Goal: Task Accomplishment & Management: Use online tool/utility

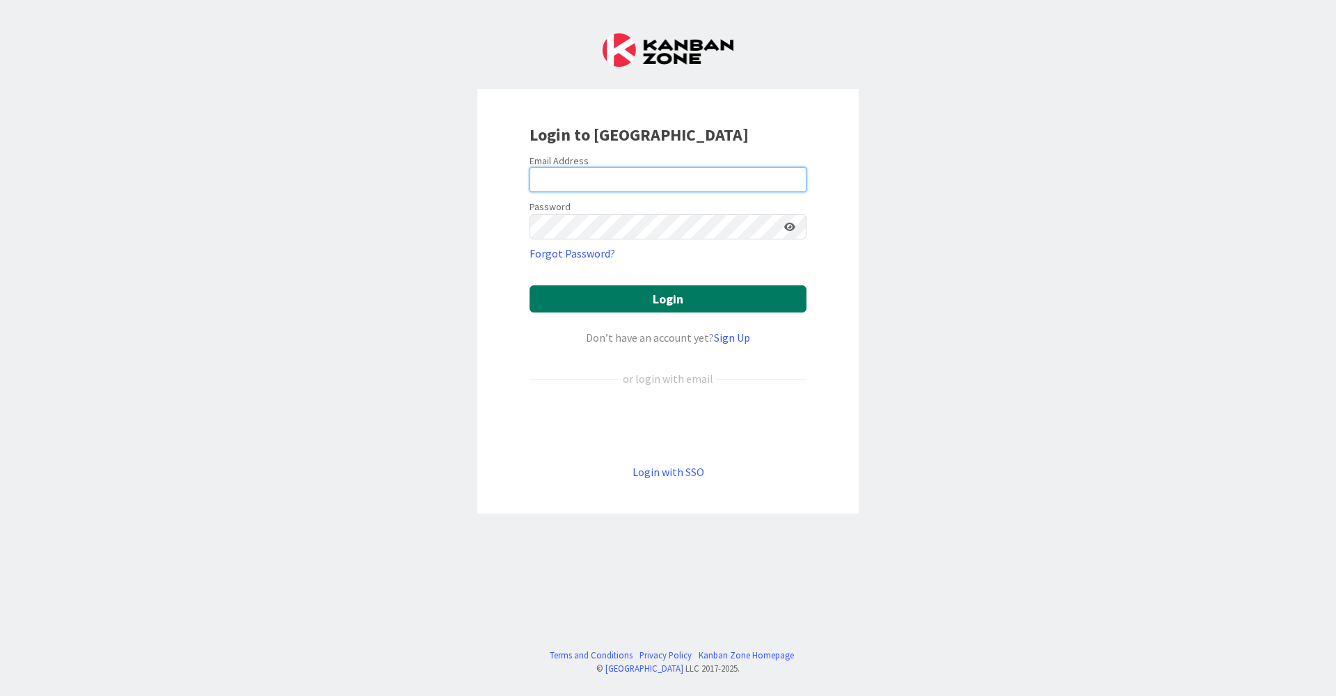
type input "[EMAIL_ADDRESS][DOMAIN_NAME]"
click at [696, 299] on button "Login" at bounding box center [667, 298] width 277 height 27
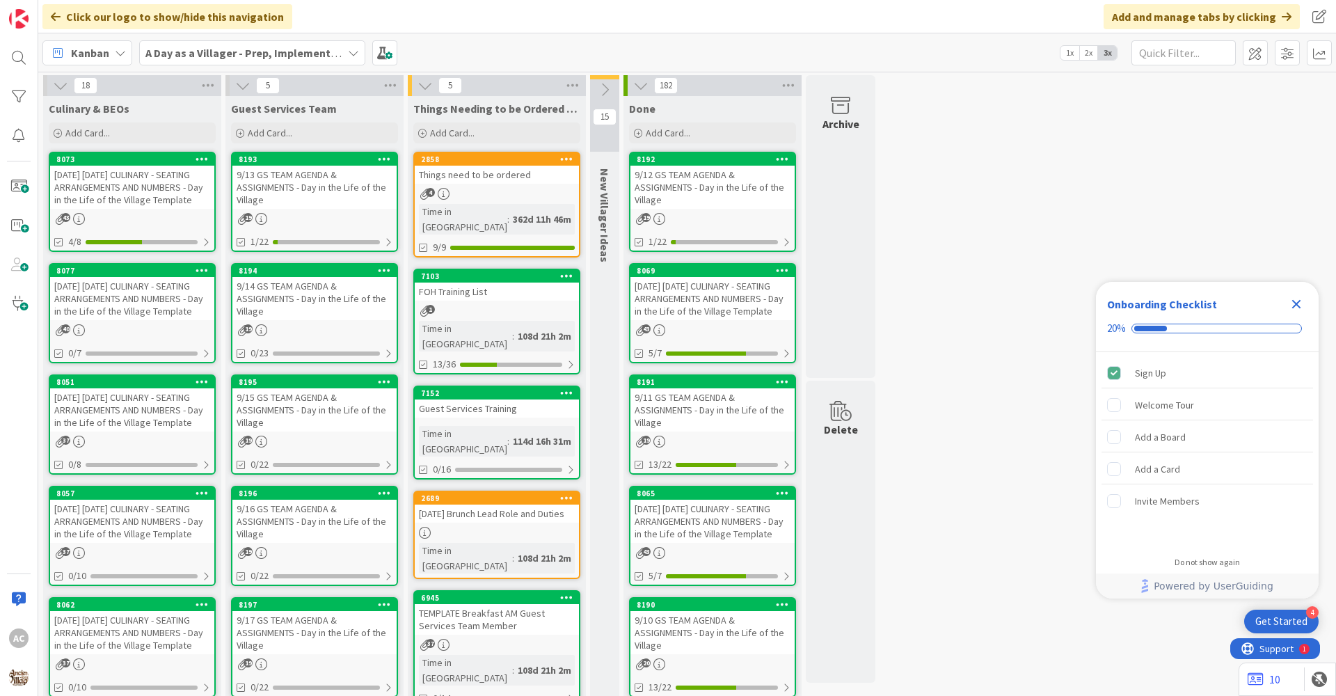
click at [125, 223] on link "8073 [DATE] [DATE] CULINARY - SEATING ARRANGEMENTS AND NUMBERS - Day in the Lif…" at bounding box center [132, 202] width 167 height 100
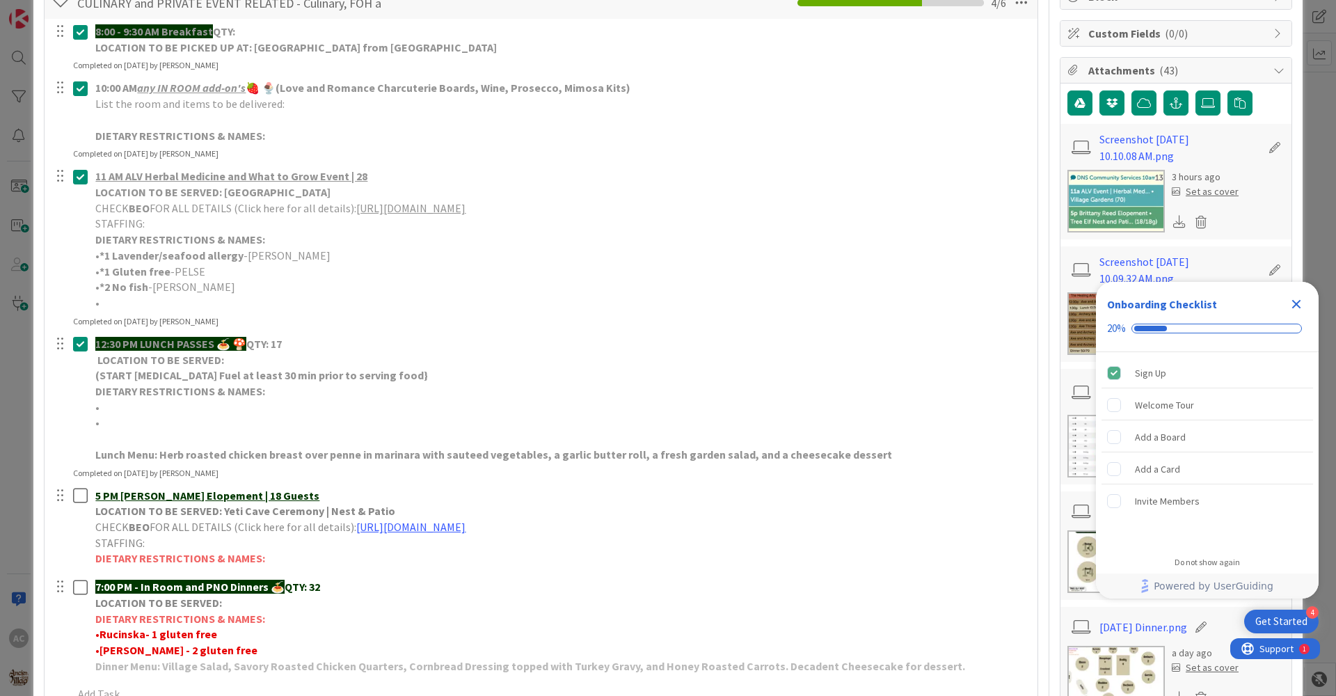
scroll to position [487, 0]
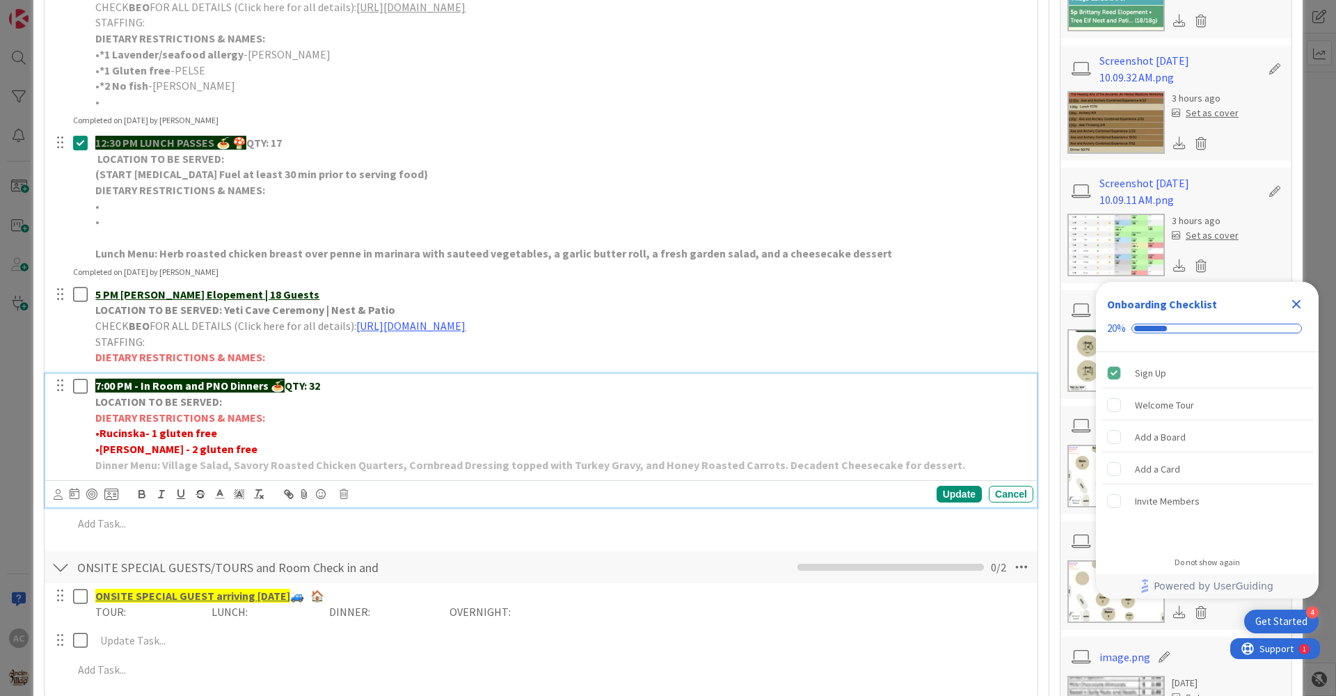
click at [935, 463] on p "Dinner Menu: Village Salad, Savory Roasted Chicken Quarters, Cornbread Dressing…" at bounding box center [561, 465] width 932 height 16
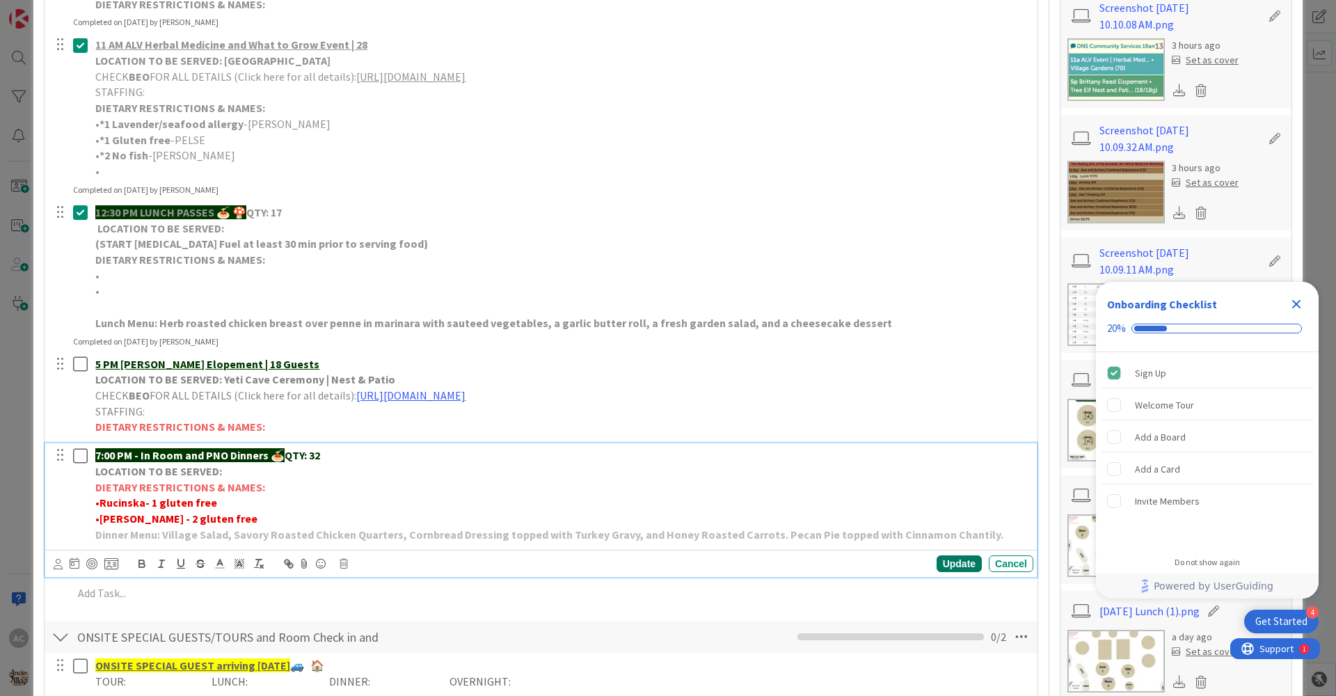
click at [947, 495] on p "• Rucinska- 1 gluten free" at bounding box center [561, 503] width 932 height 16
click at [966, 566] on div "Update" at bounding box center [958, 563] width 45 height 17
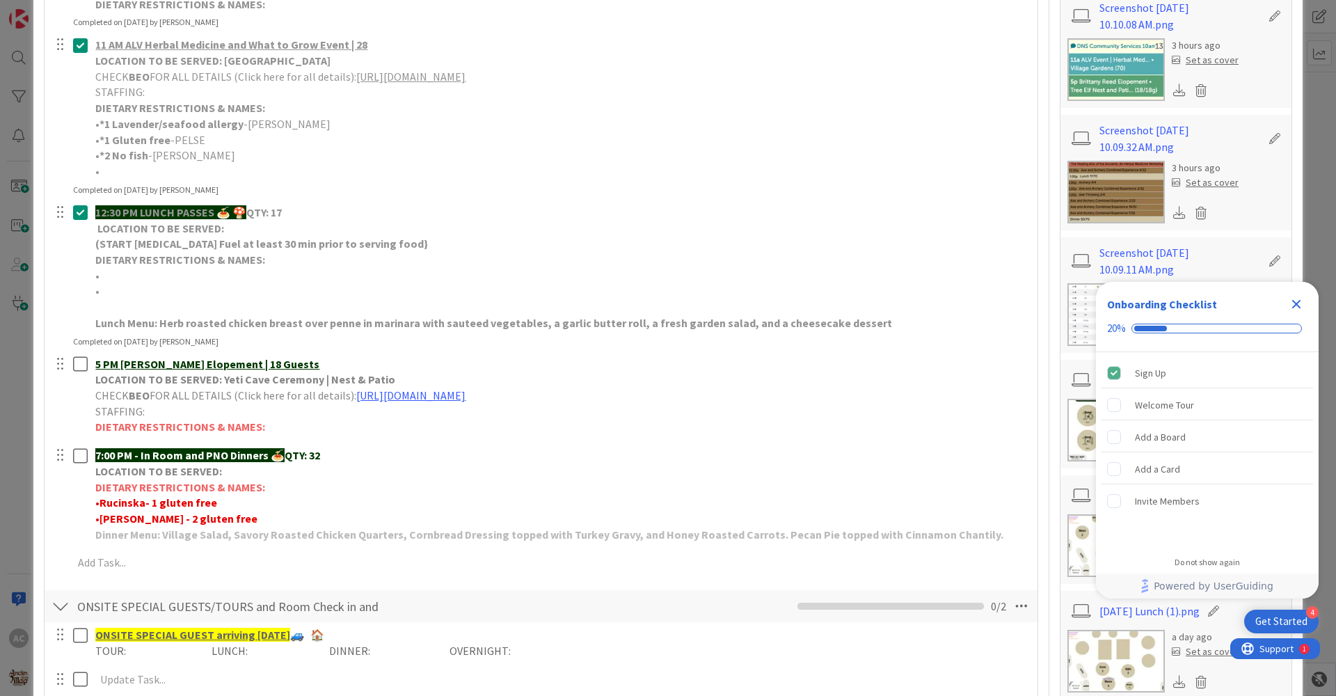
click at [1300, 303] on icon "Close Checklist" at bounding box center [1296, 304] width 17 height 17
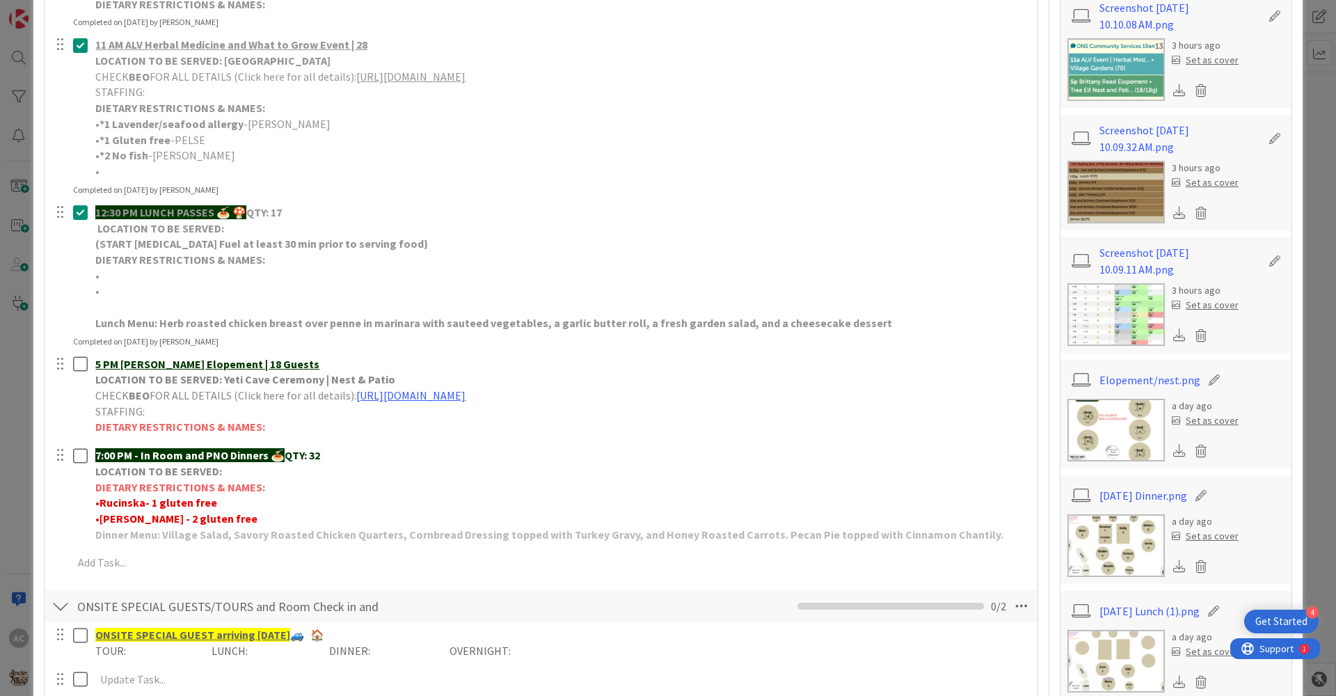
scroll to position [0, 0]
